Goal: Task Accomplishment & Management: Manage account settings

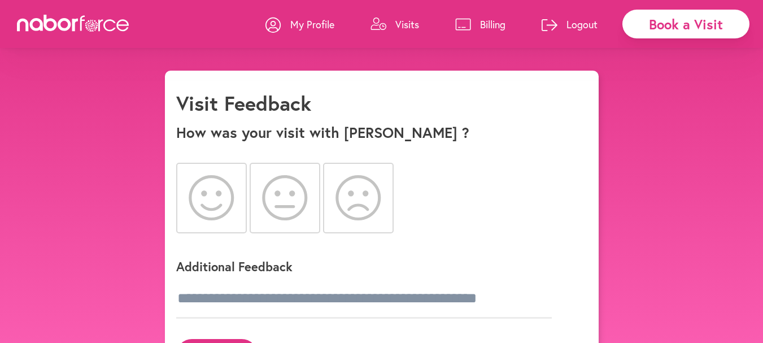
click at [208, 191] on icon at bounding box center [212, 197] width 46 height 45
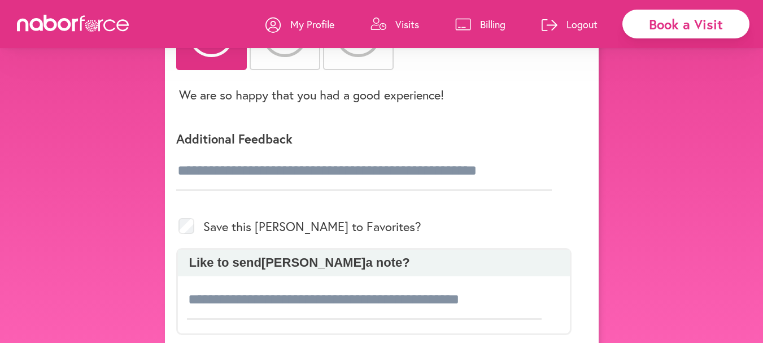
scroll to position [166, 0]
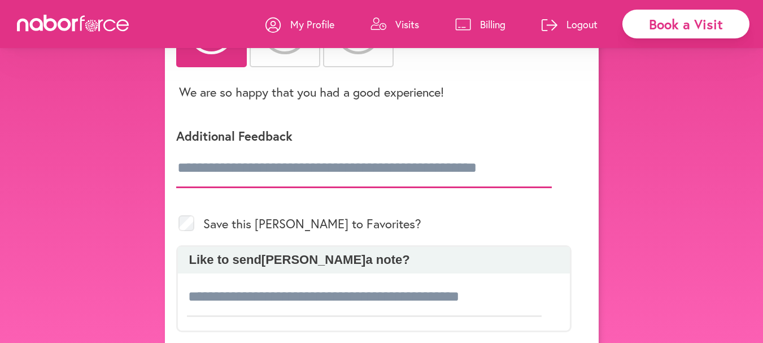
click at [179, 166] on input "text" at bounding box center [363, 168] width 375 height 40
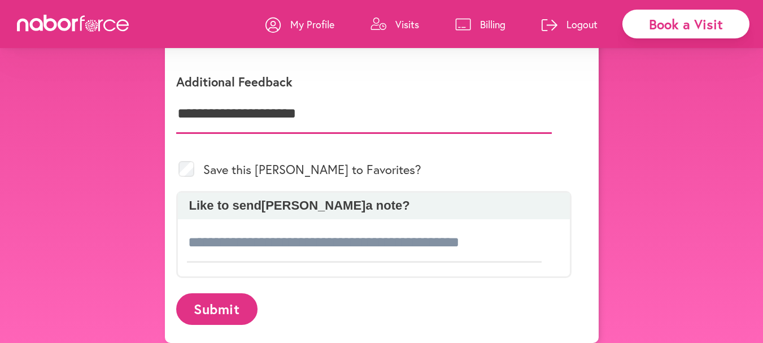
scroll to position [229, 0]
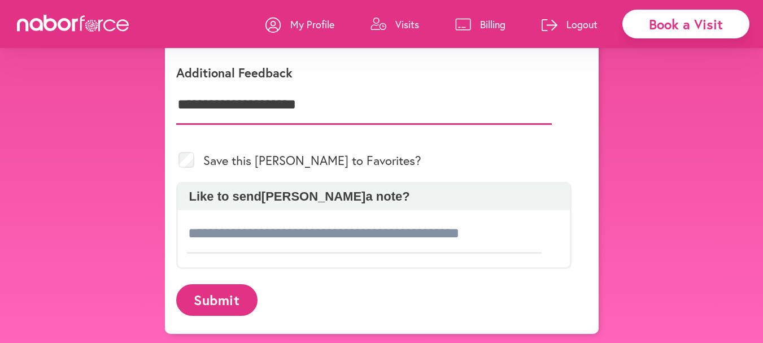
type input "**********"
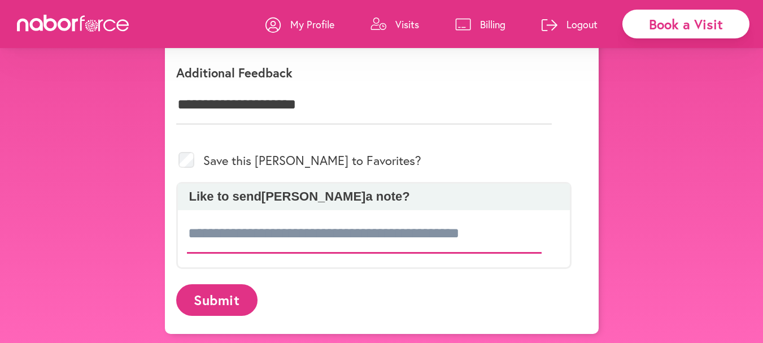
click at [190, 235] on input at bounding box center [364, 234] width 355 height 40
click at [190, 189] on div "Like to send [PERSON_NAME] a note?" at bounding box center [374, 197] width 392 height 26
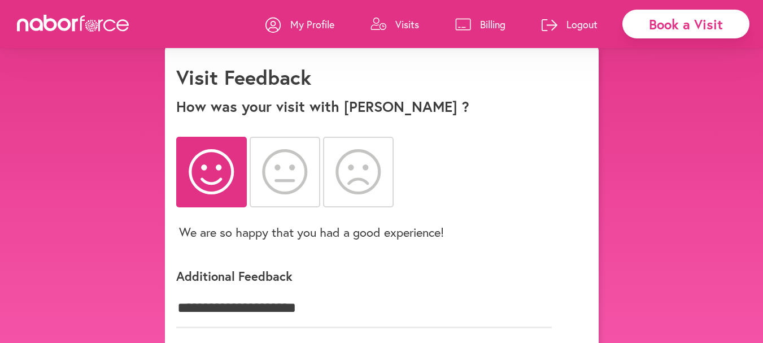
scroll to position [0, 0]
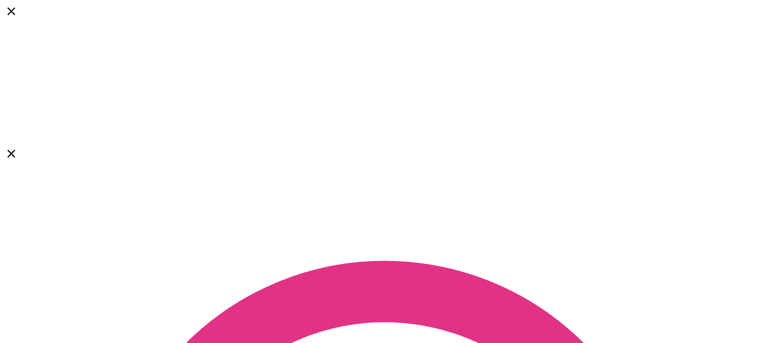
select select "*"
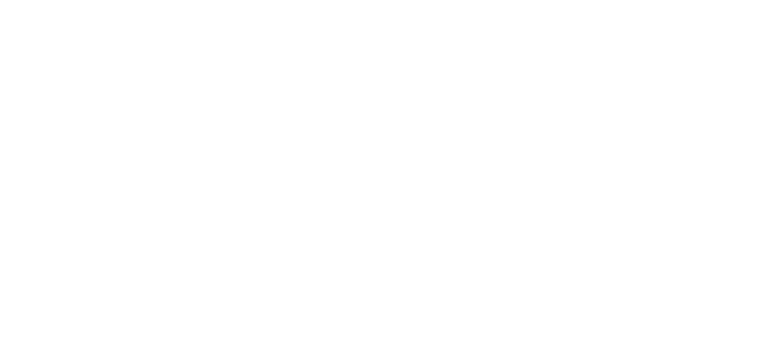
scroll to position [937, 0]
